Goal: Information Seeking & Learning: Learn about a topic

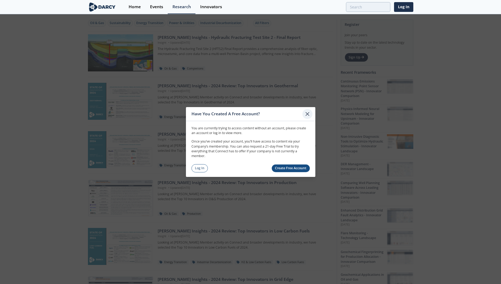
click at [307, 113] on icon at bounding box center [307, 113] width 3 height 3
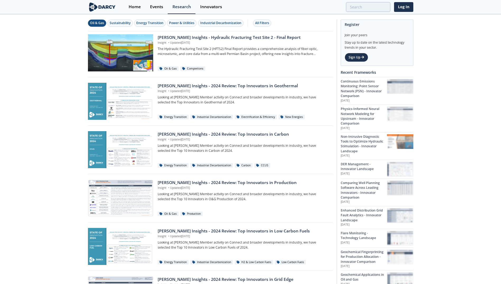
click at [94, 24] on div "Oil & Gas" at bounding box center [97, 23] width 14 height 5
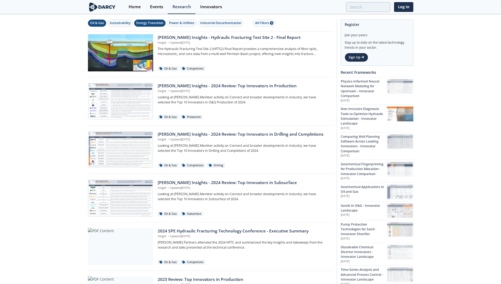
click at [146, 25] on div "Energy Transition" at bounding box center [149, 23] width 27 height 5
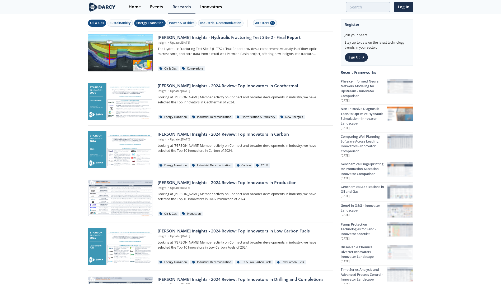
click at [96, 21] on div "Oil & Gas" at bounding box center [97, 23] width 14 height 5
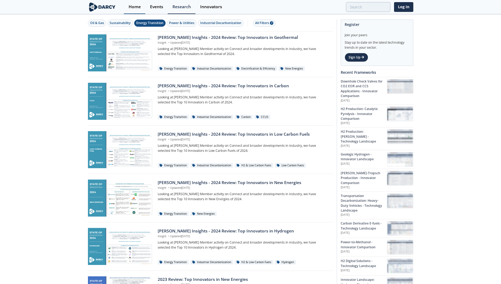
click at [134, 7] on div "Home" at bounding box center [135, 7] width 12 height 4
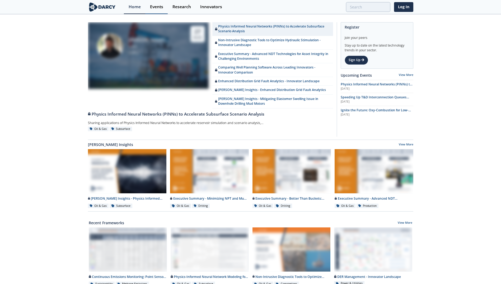
click at [157, 7] on div "Events" at bounding box center [156, 7] width 13 height 4
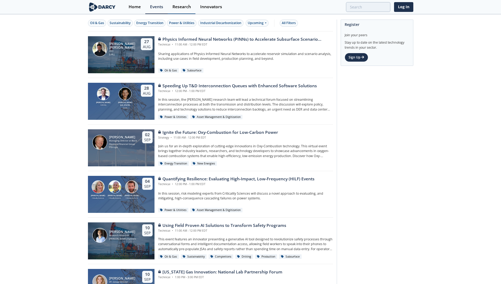
click at [181, 8] on div "Research" at bounding box center [182, 7] width 19 height 4
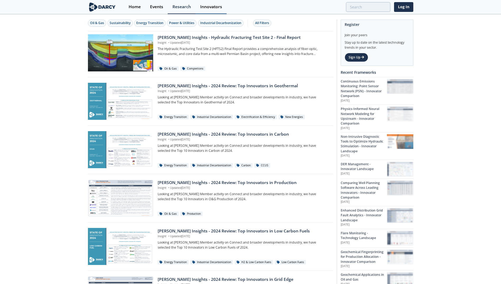
click at [209, 7] on div "Innovators" at bounding box center [211, 7] width 22 height 4
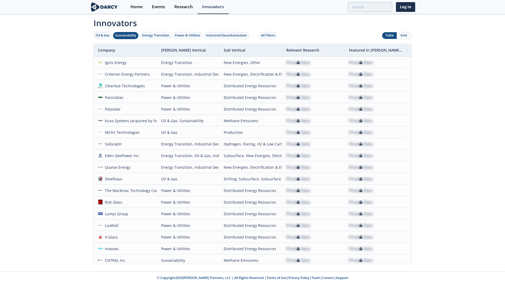
click at [119, 35] on div "Sustainability" at bounding box center [125, 35] width 21 height 5
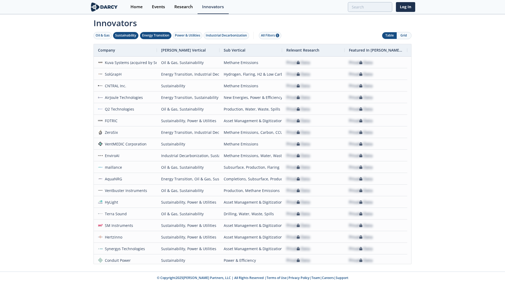
click at [150, 36] on div "Energy Transition" at bounding box center [155, 35] width 27 height 5
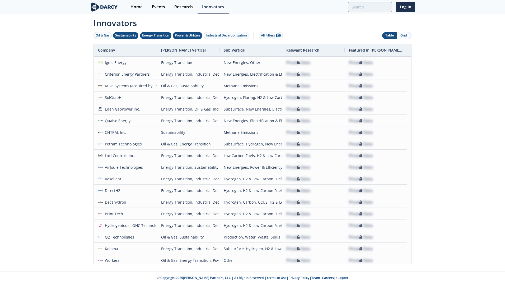
click at [181, 35] on div "Power & Utilities" at bounding box center [187, 35] width 25 height 5
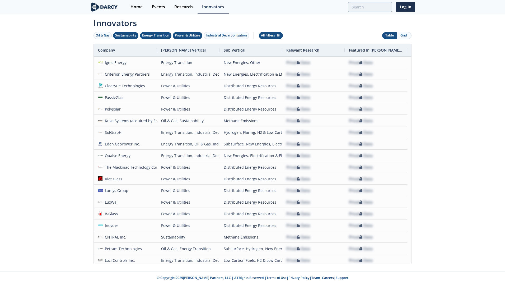
click at [269, 38] on div "All Filters 18" at bounding box center [271, 35] width 20 height 5
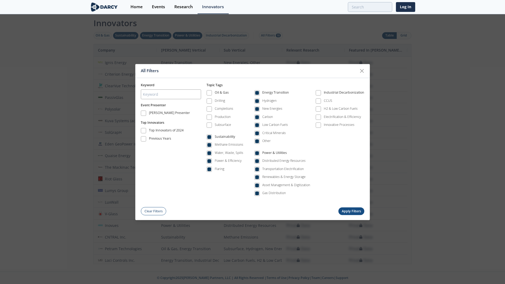
click at [366, 71] on div at bounding box center [362, 71] width 10 height 10
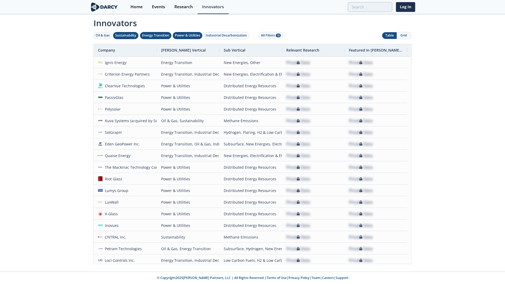
click at [404, 35] on button "Grid" at bounding box center [404, 35] width 15 height 7
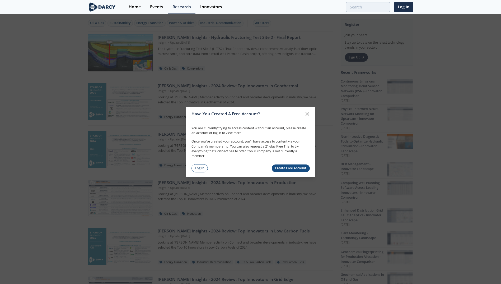
click at [284, 168] on link "Create Free Account" at bounding box center [291, 168] width 38 height 8
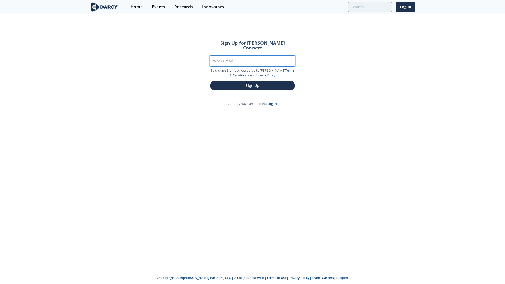
click at [223, 56] on input "Work Email" at bounding box center [252, 61] width 85 height 11
click at [166, 77] on div "Sign Up for Darcy Connect Work Email By clicking Sign Up, you agree to Darcy’s …" at bounding box center [252, 143] width 505 height 257
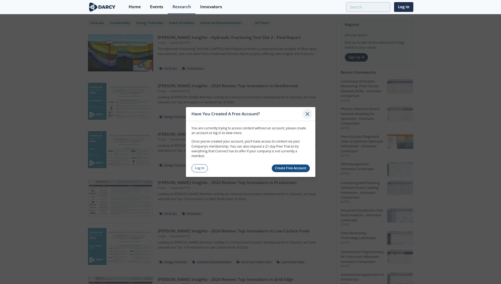
click at [307, 113] on icon at bounding box center [307, 113] width 3 height 3
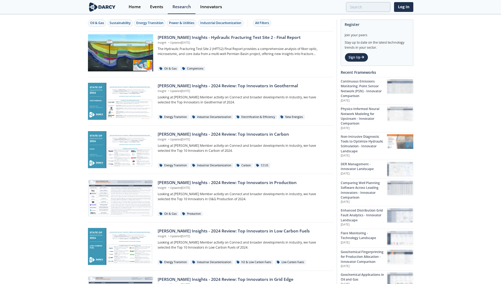
click at [105, 8] on img at bounding box center [102, 6] width 29 height 9
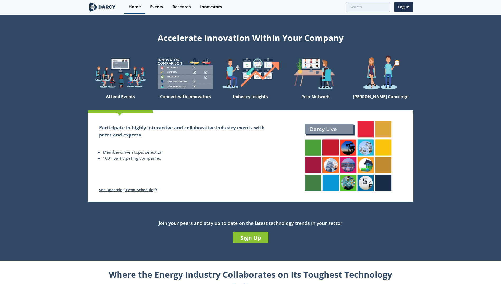
click at [139, 8] on div "Home" at bounding box center [135, 7] width 12 height 4
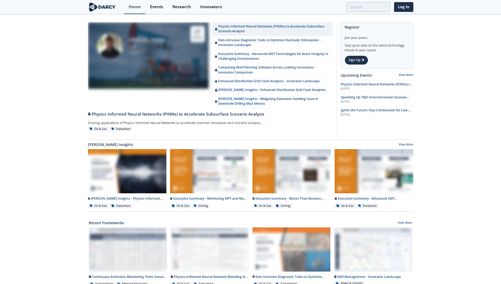
click at [134, 8] on div "Home" at bounding box center [135, 7] width 12 height 4
click at [156, 6] on div "Events" at bounding box center [156, 7] width 13 height 4
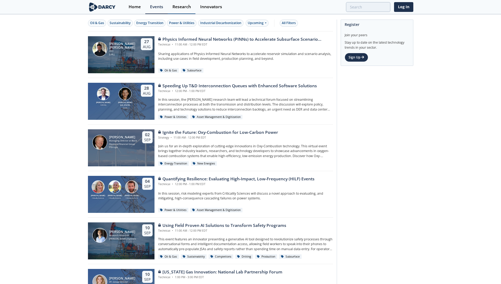
click at [182, 7] on div "Research" at bounding box center [182, 7] width 19 height 4
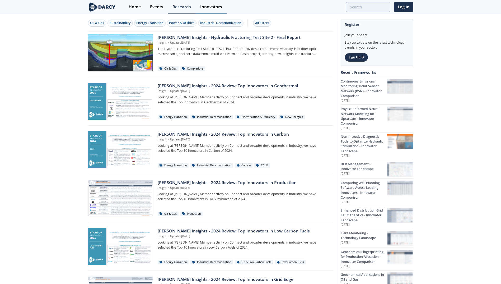
click at [205, 8] on div "Innovators" at bounding box center [211, 7] width 22 height 4
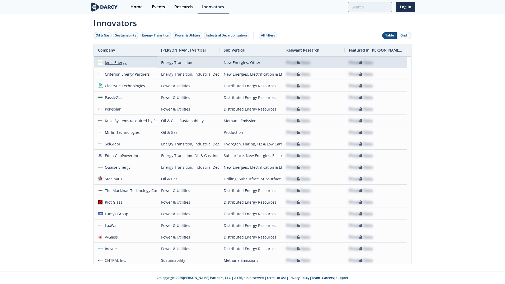
click at [114, 64] on div "Ignis Energy" at bounding box center [115, 62] width 24 height 11
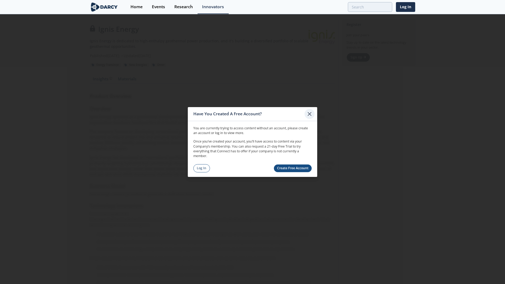
click at [309, 116] on icon at bounding box center [310, 114] width 6 height 6
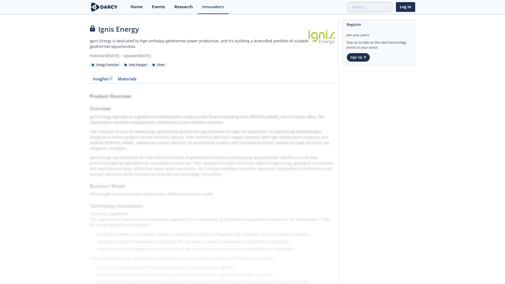
click at [358, 95] on div "Register Join your peers Stay up to date on the latest technology trends in you…" at bounding box center [377, 192] width 77 height 345
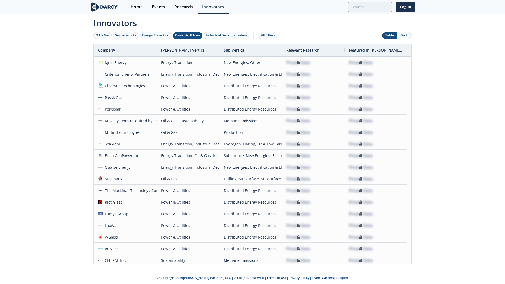
click at [189, 36] on div "Power & Utilities" at bounding box center [187, 35] width 25 height 5
